Goal: Find specific page/section: Find specific page/section

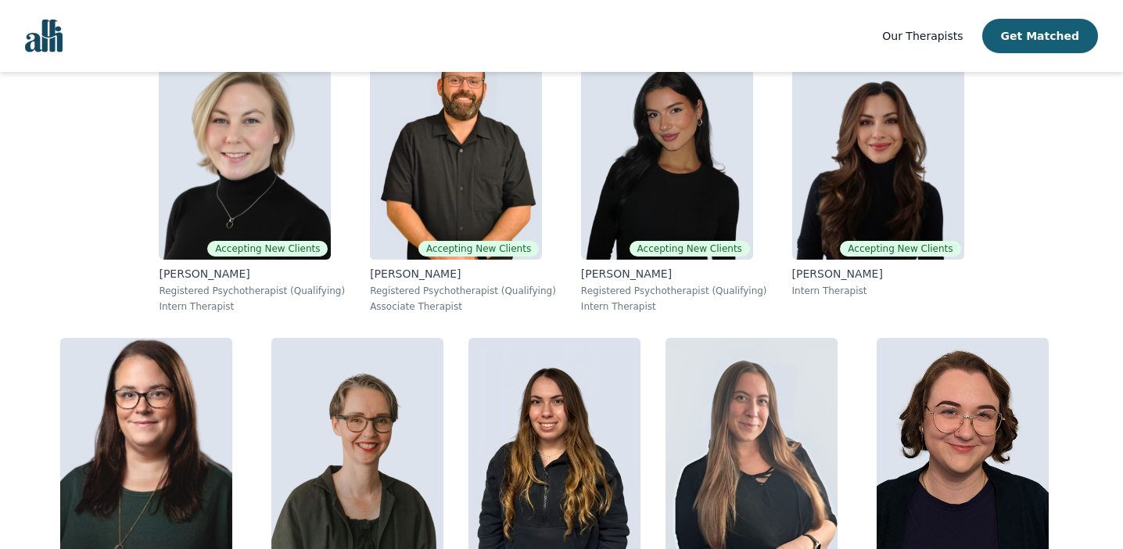
scroll to position [3723, 0]
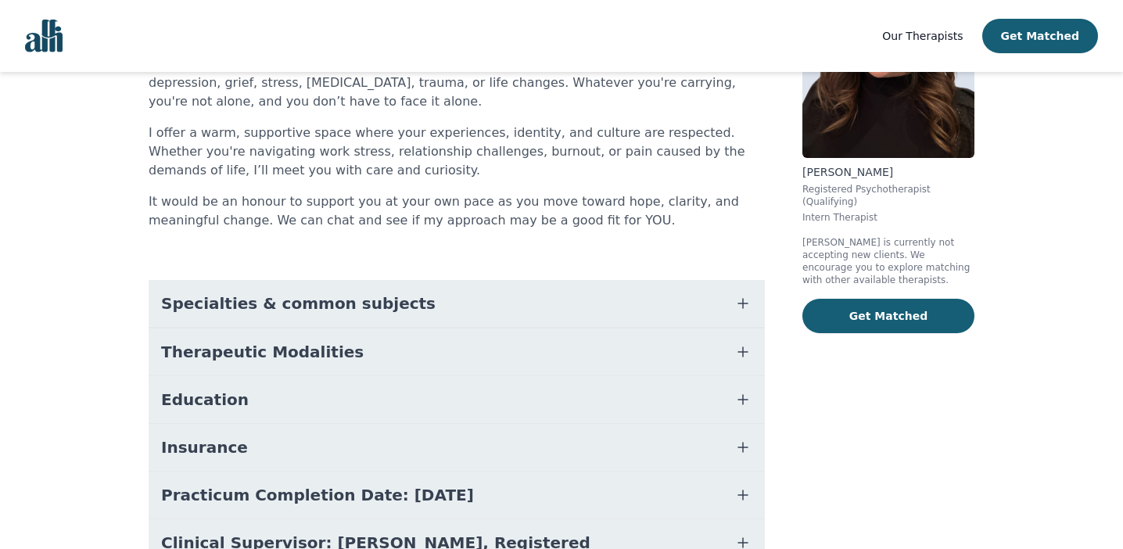
scroll to position [269, 0]
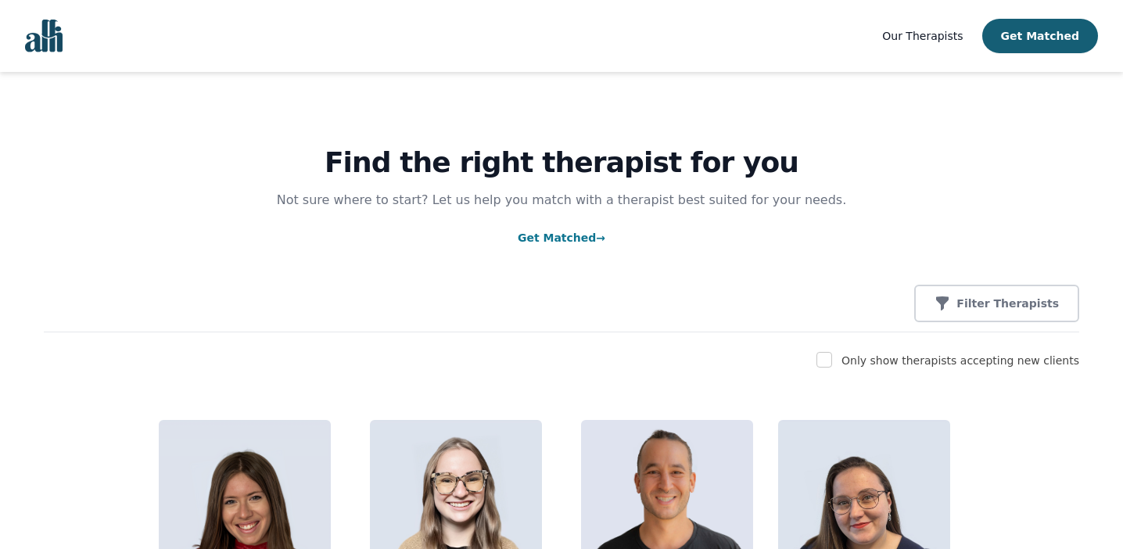
click at [862, 201] on div "Find the right therapist for you Not sure where to start? Let us help you match…" at bounding box center [561, 202] width 1035 height 260
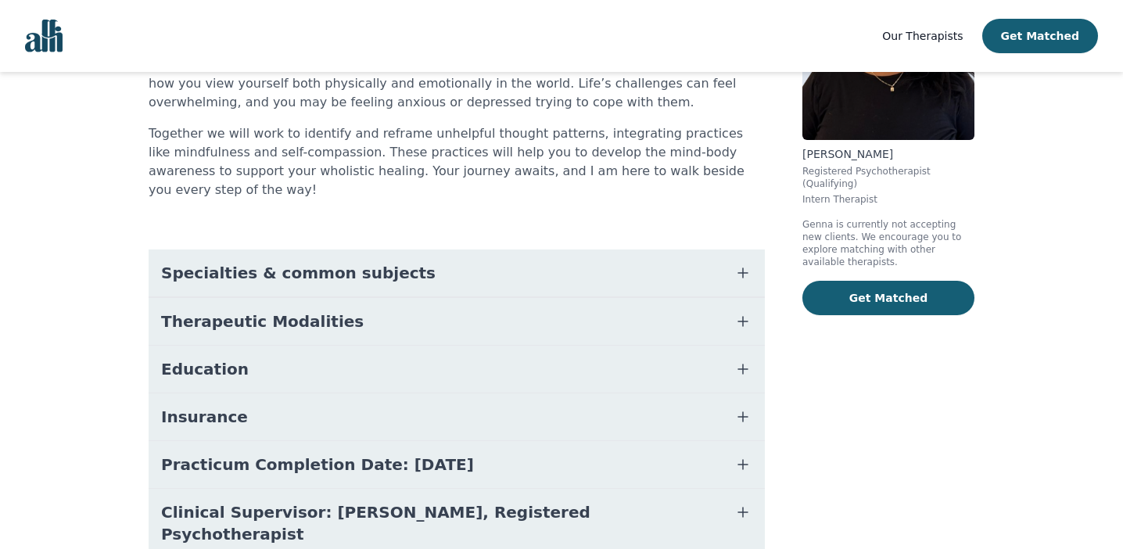
scroll to position [196, 0]
